Goal: Use online tool/utility: Utilize a website feature to perform a specific function

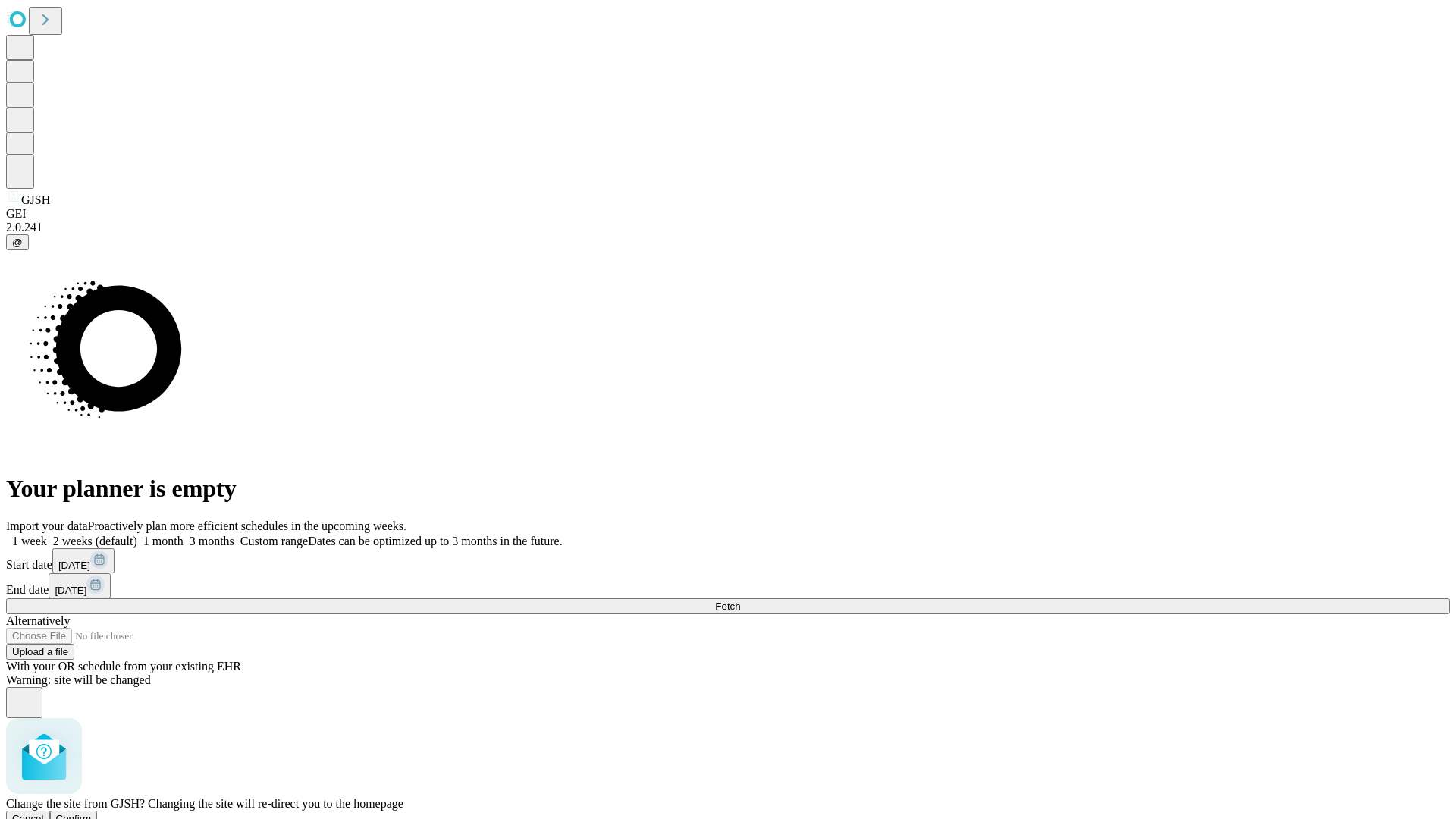
click at [91, 813] on span "Confirm" at bounding box center [73, 819] width 35 height 11
click at [47, 535] on label "1 week" at bounding box center [27, 541] width 41 height 13
click at [740, 600] on span "Fetch" at bounding box center [728, 606] width 25 height 11
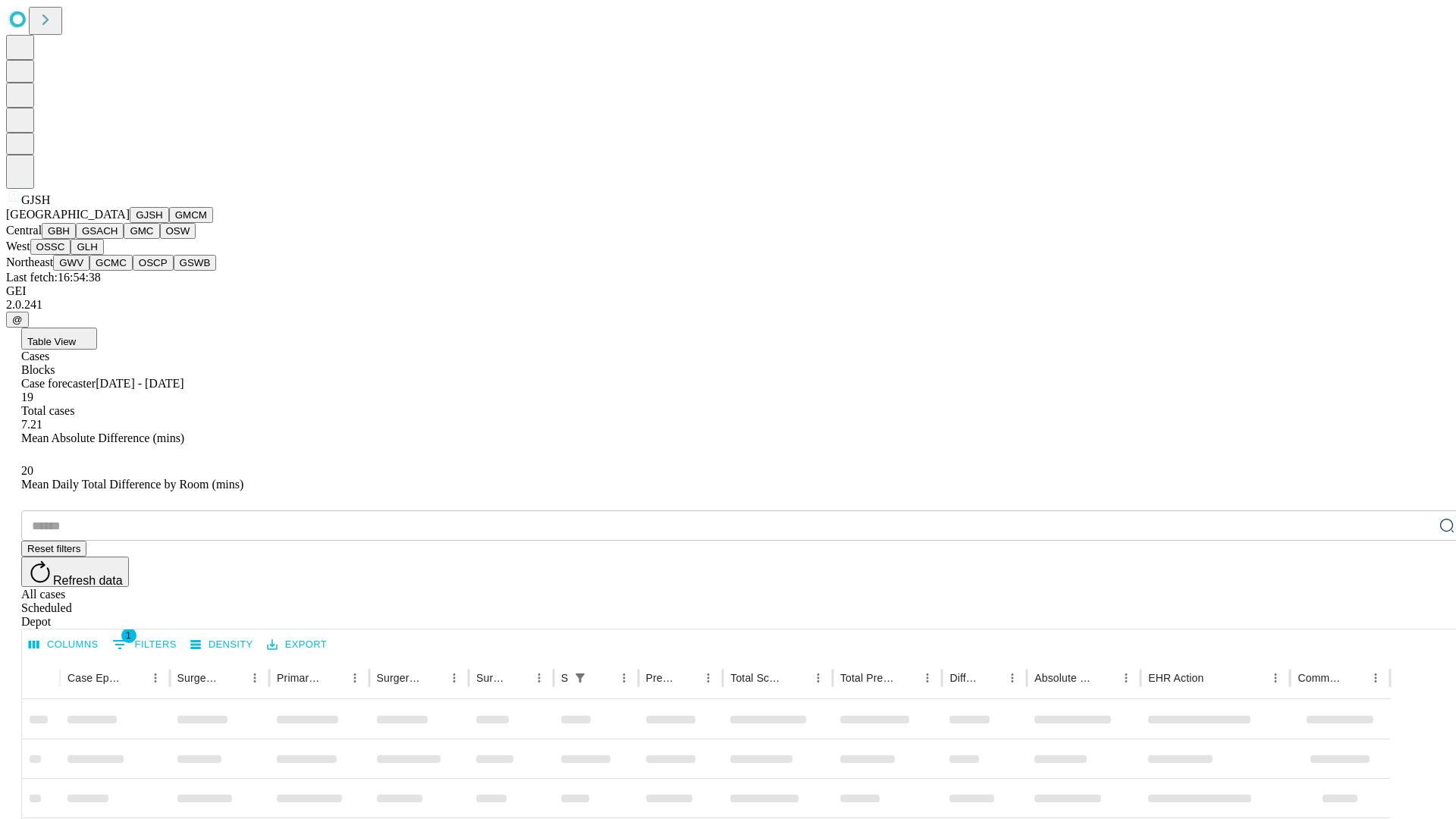
click at [169, 223] on button "GMCM" at bounding box center [191, 215] width 44 height 16
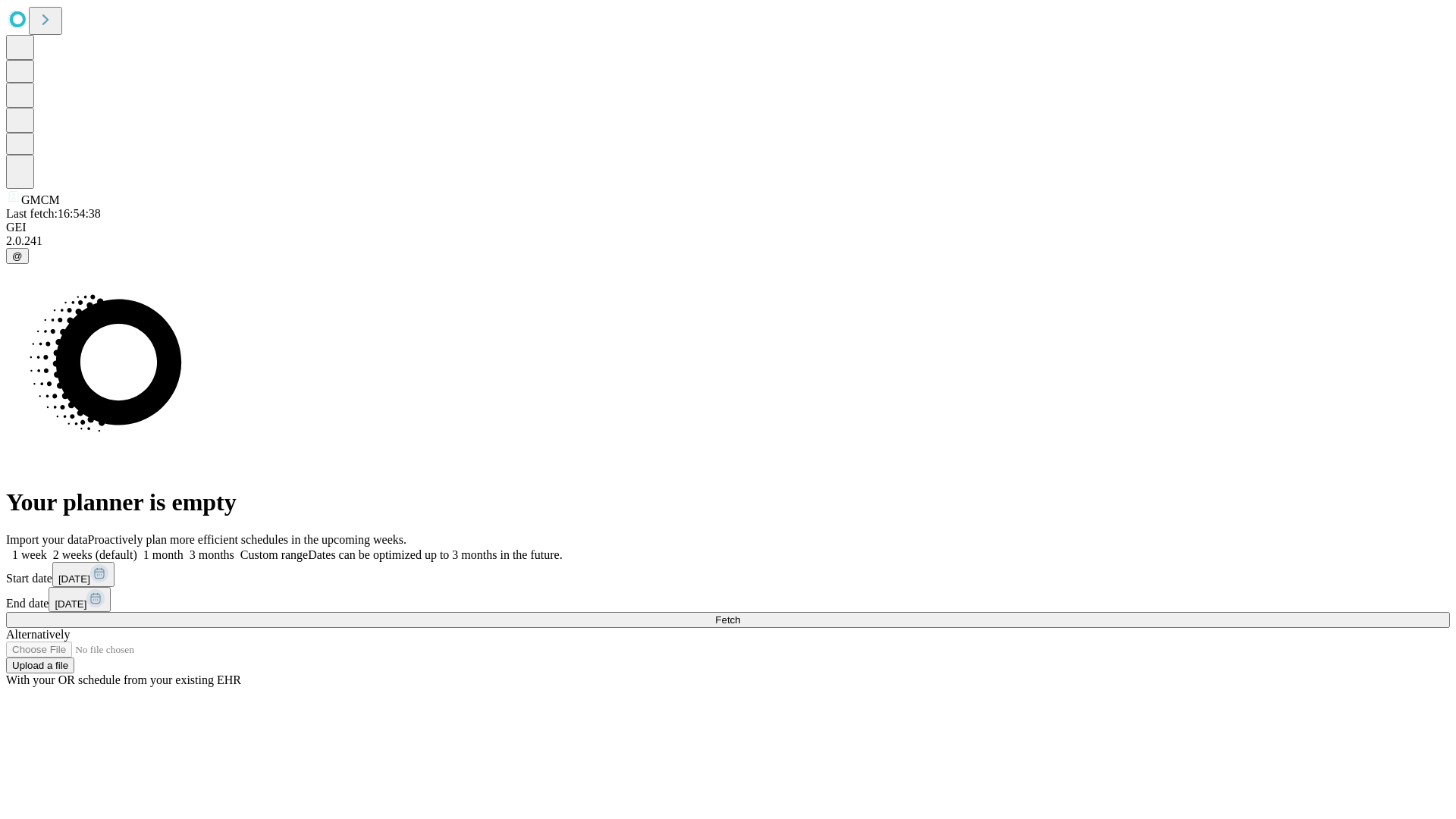
click at [47, 548] on label "1 week" at bounding box center [27, 555] width 41 height 13
click at [740, 615] on span "Fetch" at bounding box center [728, 620] width 25 height 11
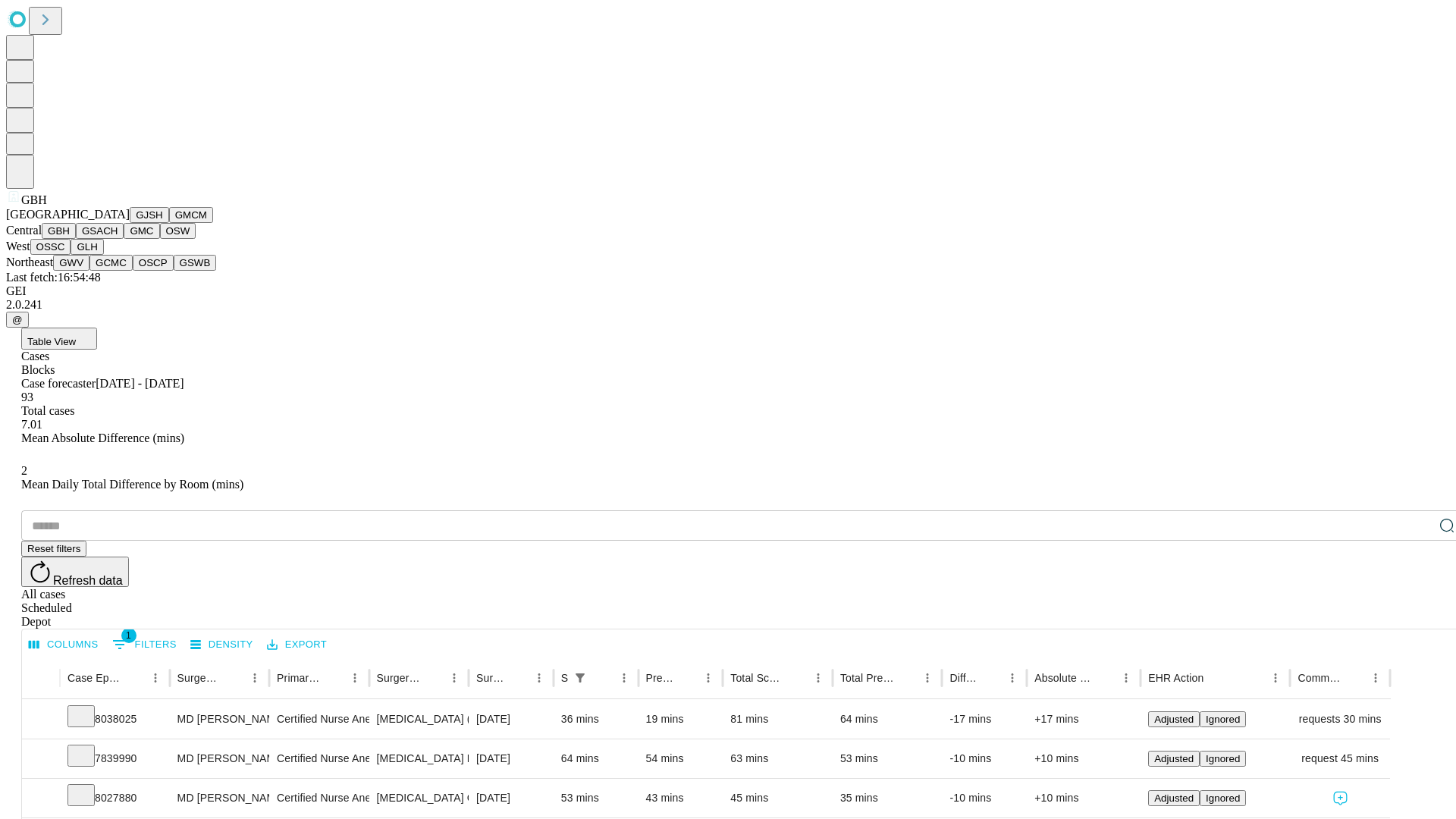
click at [118, 239] on button "GSACH" at bounding box center [99, 231] width 48 height 16
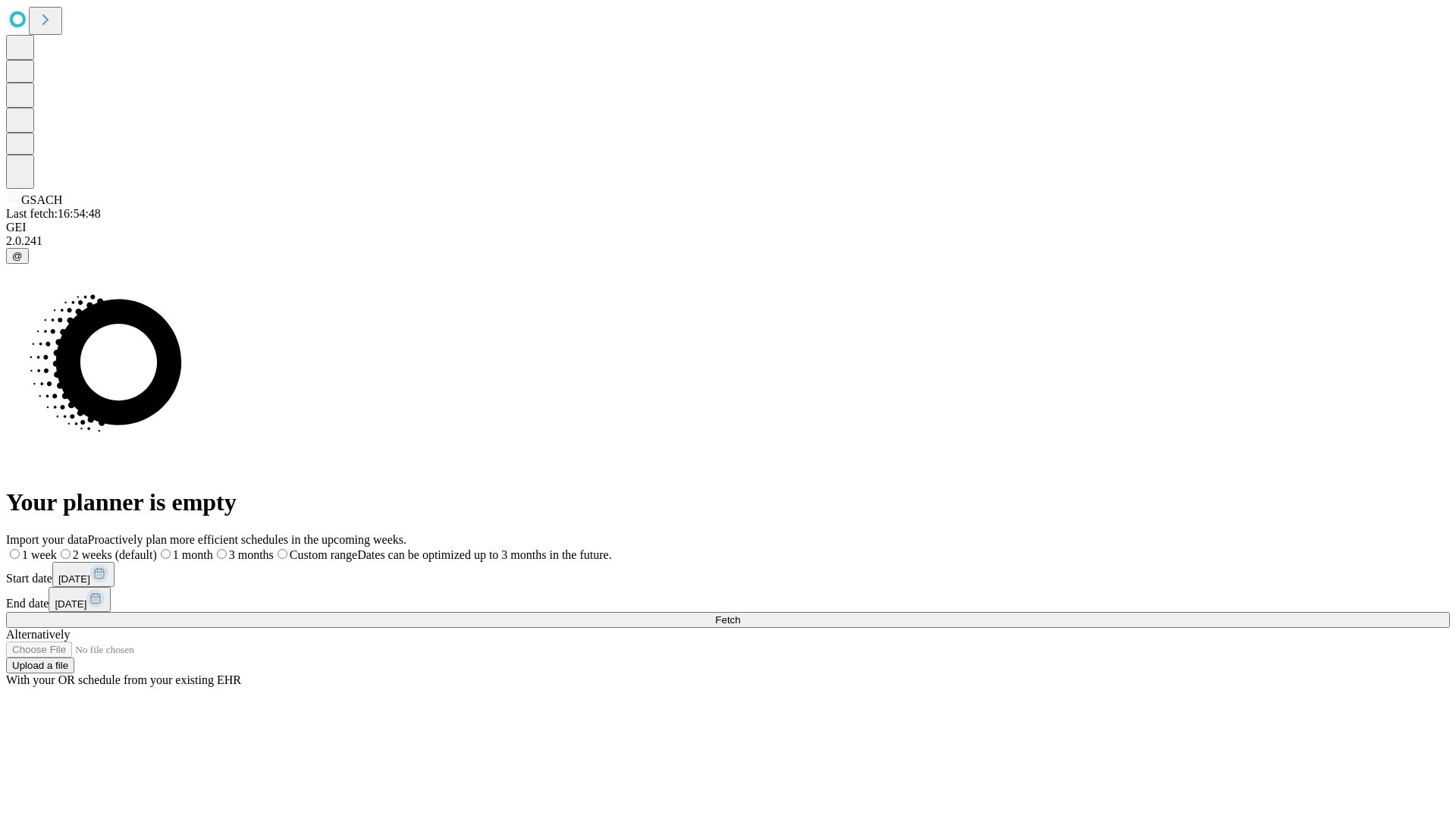
click at [57, 548] on label "1 week" at bounding box center [32, 555] width 50 height 13
click at [740, 615] on span "Fetch" at bounding box center [728, 620] width 25 height 11
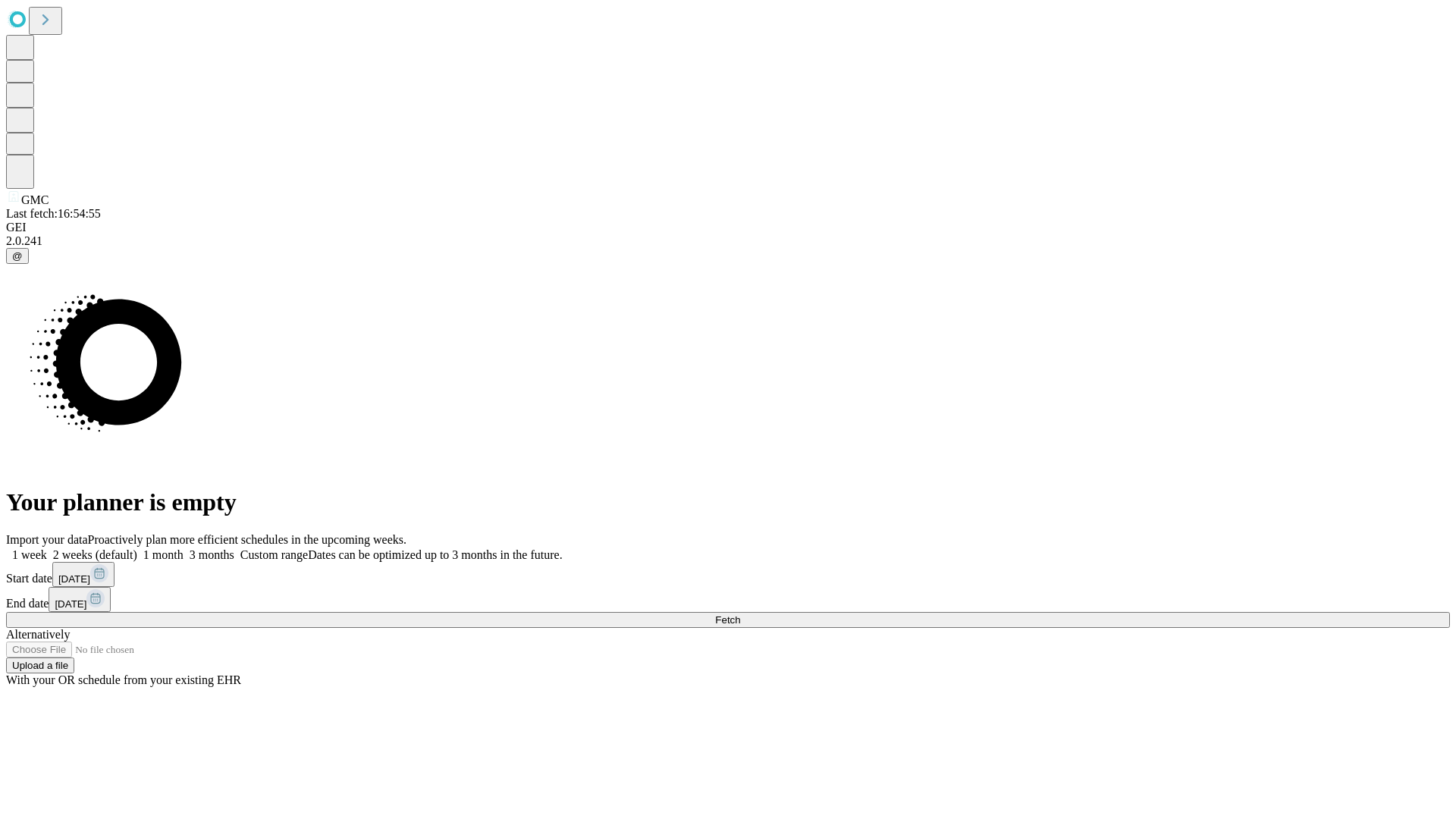
click at [47, 548] on label "1 week" at bounding box center [27, 555] width 41 height 13
click at [740, 615] on span "Fetch" at bounding box center [728, 620] width 25 height 11
click at [47, 548] on label "1 week" at bounding box center [27, 555] width 41 height 13
click at [740, 615] on span "Fetch" at bounding box center [728, 620] width 25 height 11
click at [47, 548] on label "1 week" at bounding box center [27, 555] width 41 height 13
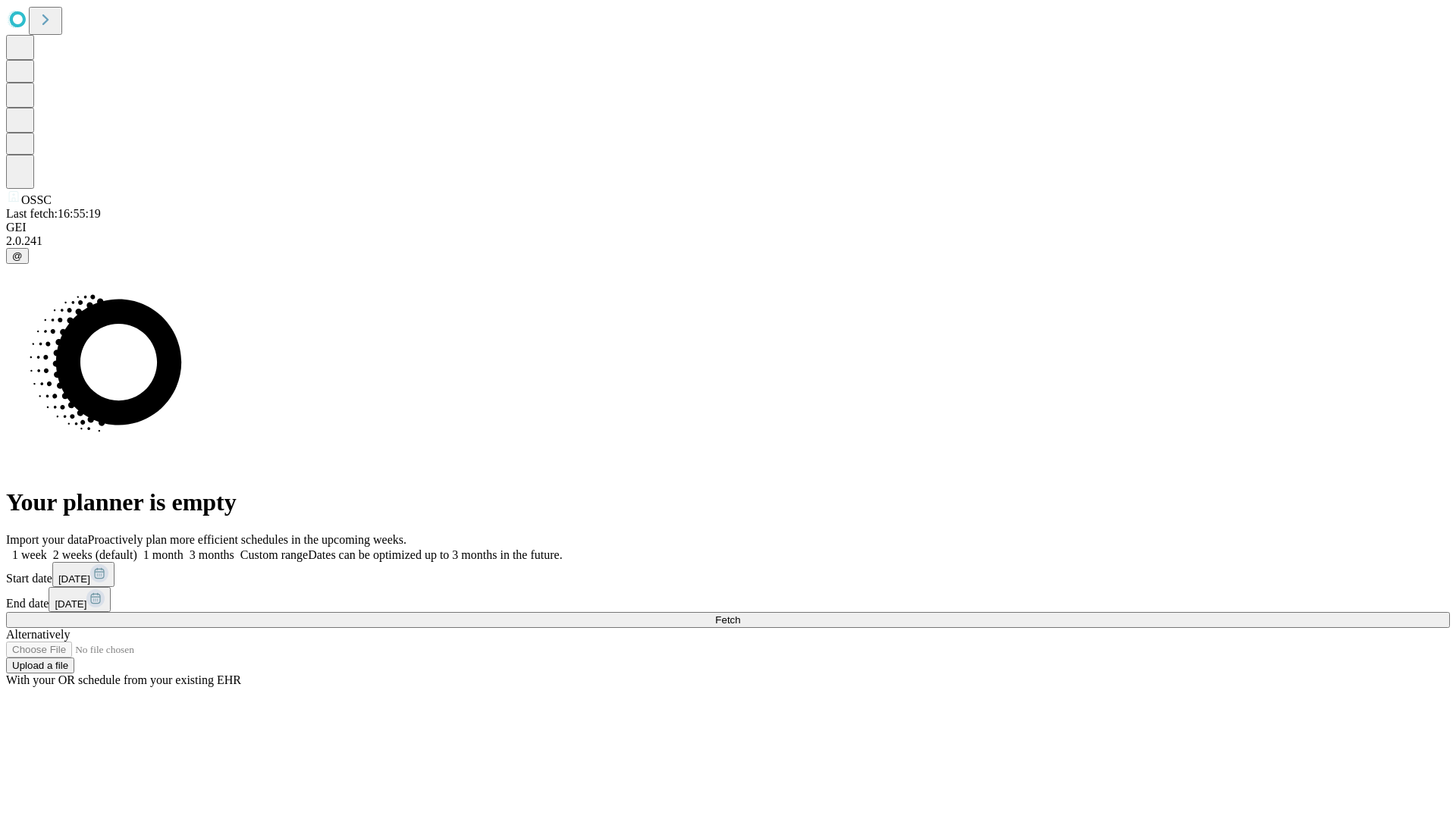
click at [740, 615] on span "Fetch" at bounding box center [728, 620] width 25 height 11
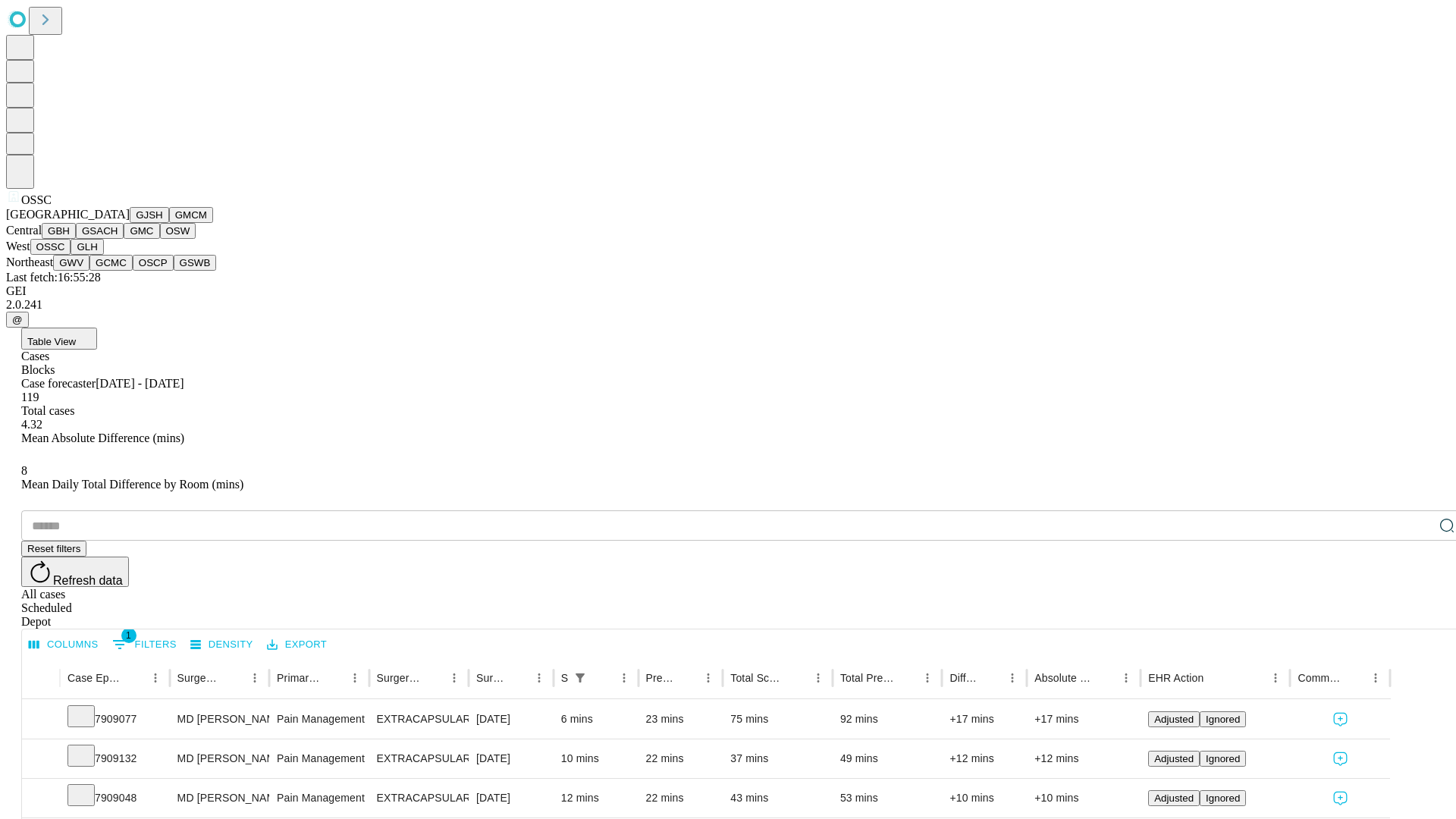
click at [103, 255] on button "GLH" at bounding box center [86, 247] width 32 height 16
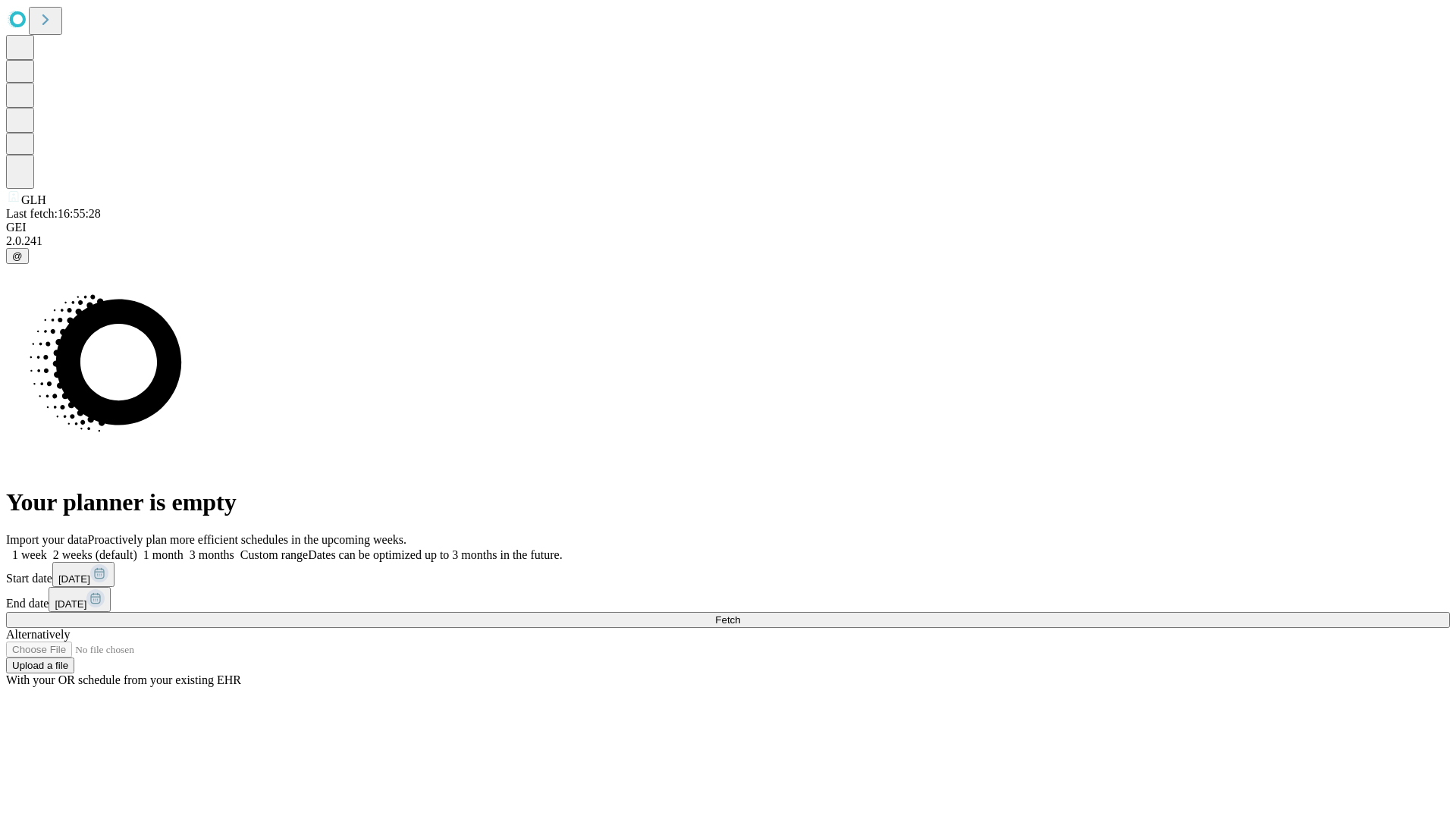
click at [47, 548] on label "1 week" at bounding box center [27, 555] width 41 height 13
click at [740, 615] on span "Fetch" at bounding box center [728, 620] width 25 height 11
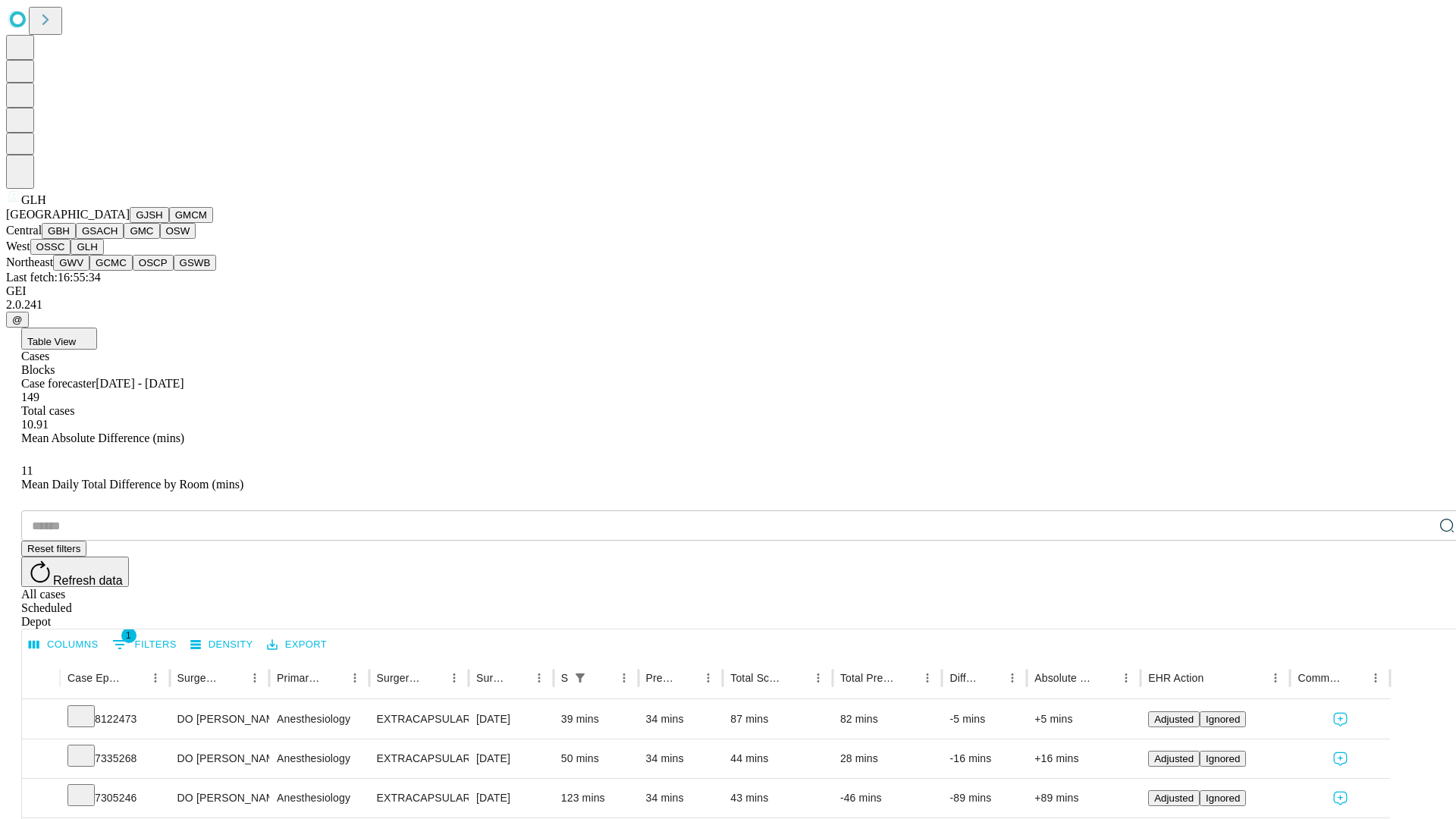
click at [89, 271] on button "GWV" at bounding box center [71, 263] width 36 height 16
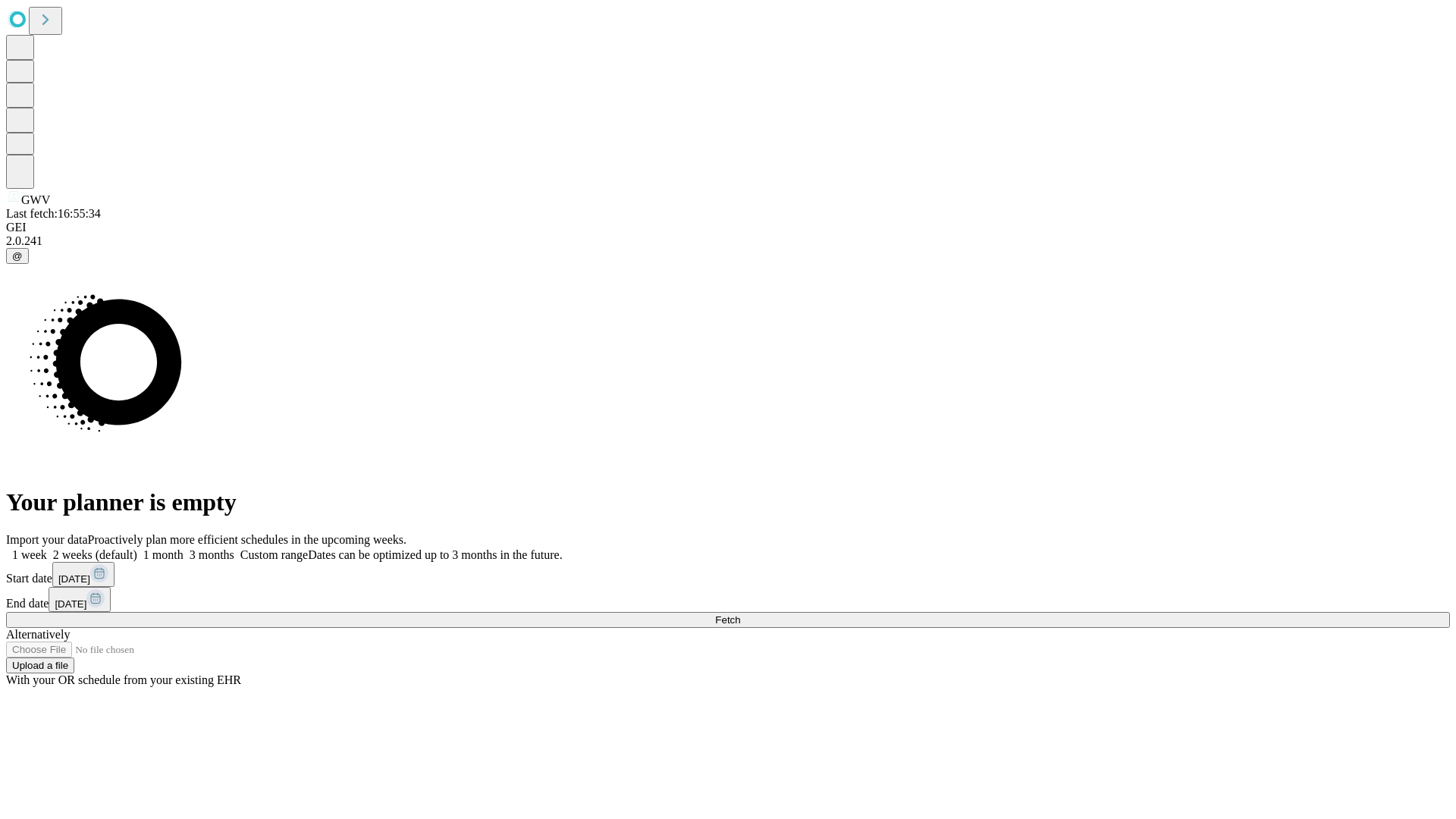
click at [47, 548] on label "1 week" at bounding box center [27, 555] width 41 height 13
click at [740, 615] on span "Fetch" at bounding box center [728, 620] width 25 height 11
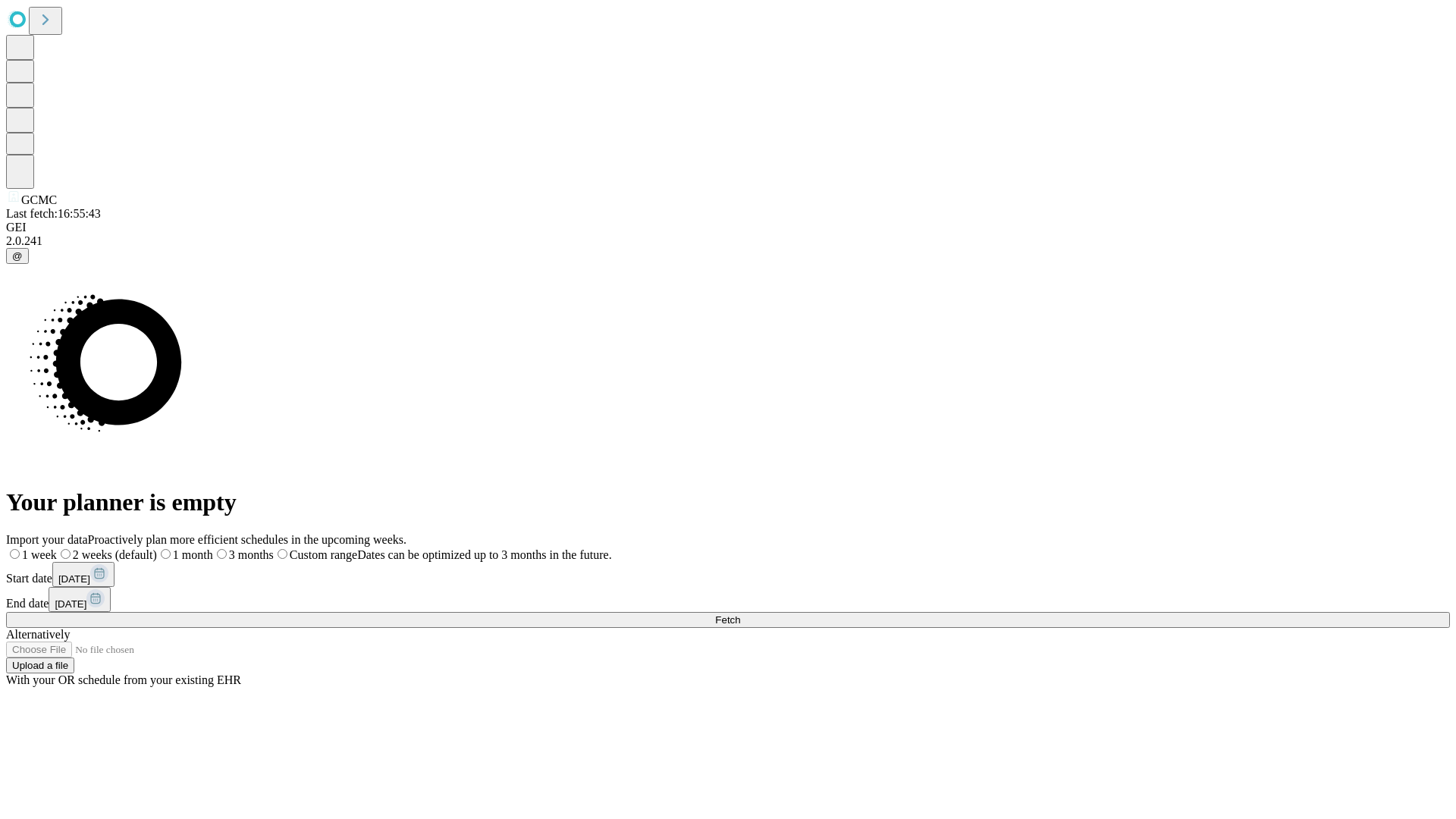
click at [57, 548] on label "1 week" at bounding box center [32, 555] width 50 height 13
click at [740, 615] on span "Fetch" at bounding box center [728, 620] width 25 height 11
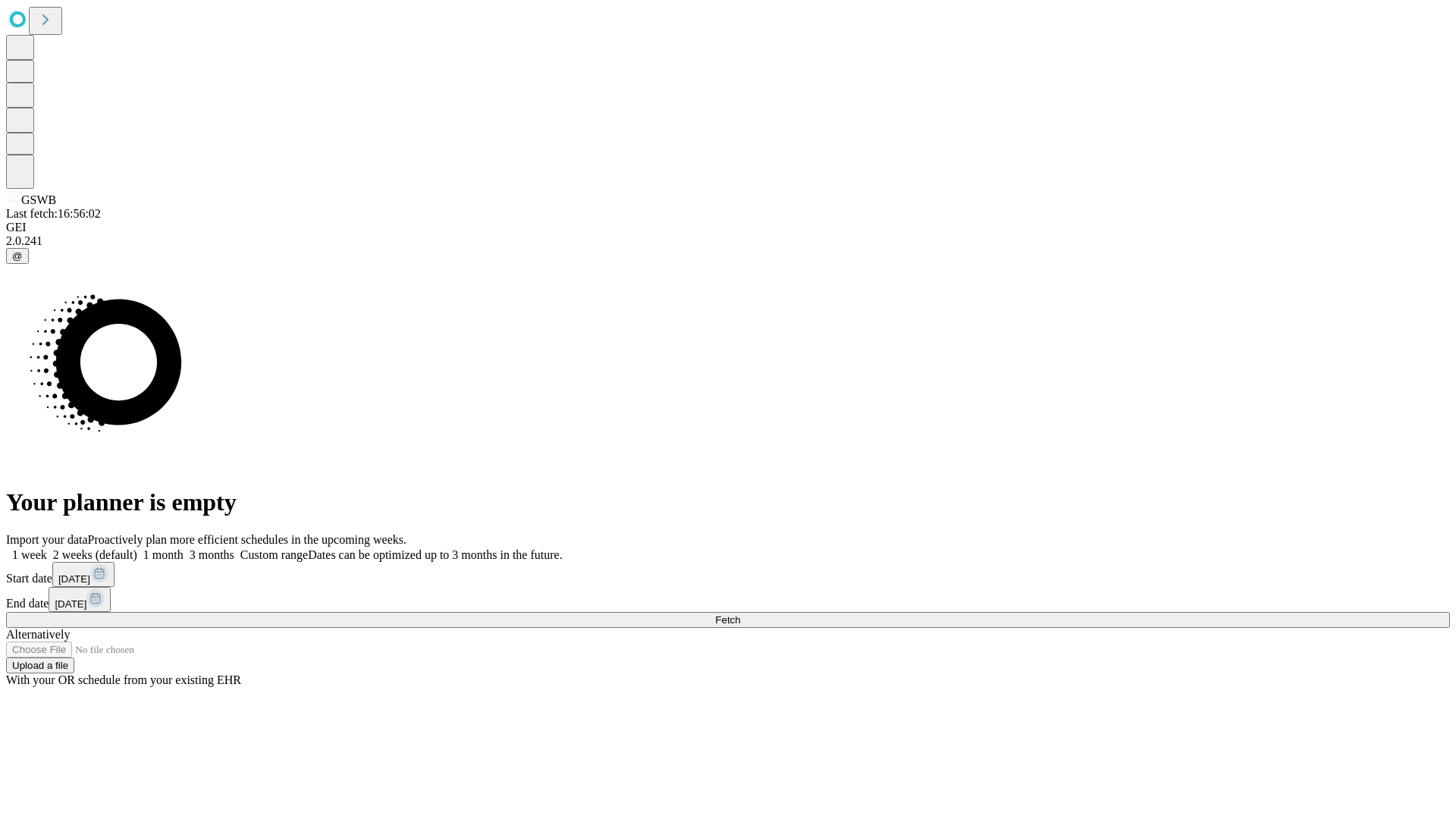
click at [740, 615] on span "Fetch" at bounding box center [728, 620] width 25 height 11
